Goal: Information Seeking & Learning: Learn about a topic

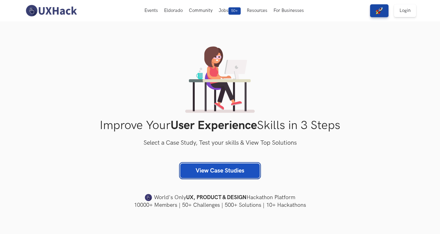
click at [226, 174] on link "View Case Studies" at bounding box center [219, 171] width 79 height 15
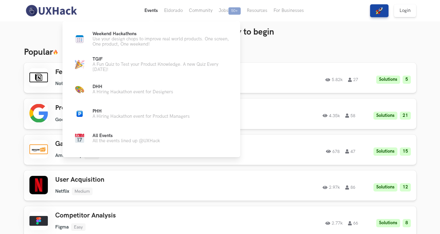
click at [149, 11] on button "Events Live" at bounding box center [151, 10] width 20 height 21
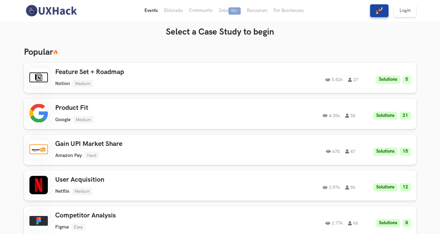
click at [151, 12] on button "Events Live" at bounding box center [151, 10] width 20 height 21
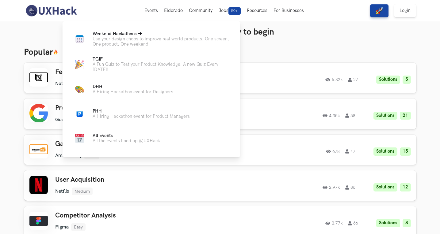
click at [126, 39] on p "Use your design chops to improve real world products. One screen, One product, …" at bounding box center [162, 41] width 138 height 10
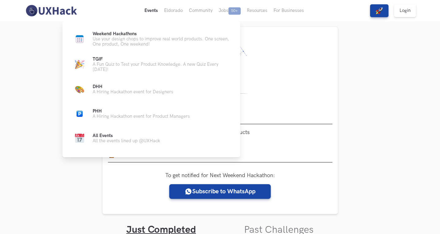
click at [153, 9] on button "Events Live" at bounding box center [151, 10] width 20 height 21
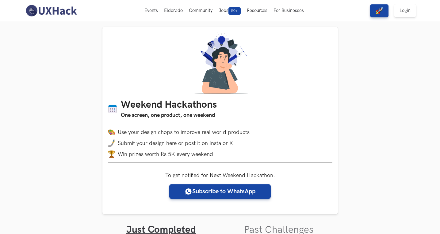
click at [44, 9] on img at bounding box center [51, 10] width 55 height 13
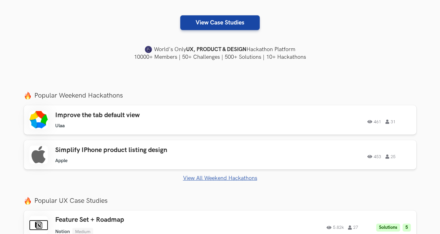
scroll to position [149, 0]
click at [125, 118] on h3 "Improve the tab default view" at bounding box center [142, 115] width 174 height 8
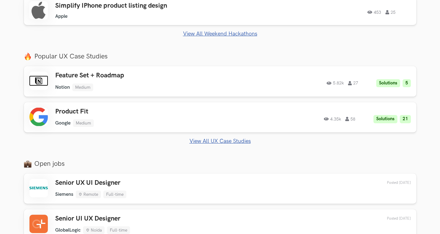
scroll to position [303, 0]
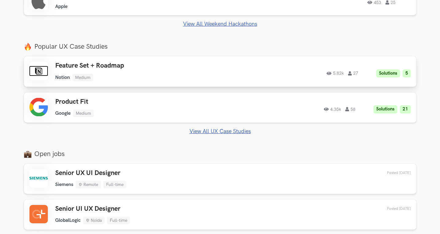
click at [247, 75] on div "5.82k 27 Solutions 5" at bounding box center [327, 72] width 167 height 12
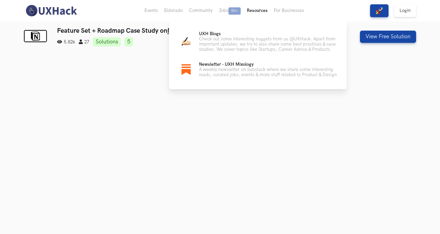
click at [249, 9] on button "Resources" at bounding box center [257, 10] width 27 height 21
